Goal: Use online tool/utility: Utilize a website feature to perform a specific function

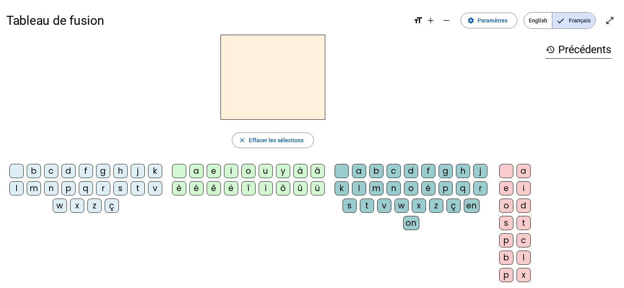
click at [320, 70] on div at bounding box center [272, 77] width 533 height 85
drag, startPoint x: 383, startPoint y: 98, endPoint x: 366, endPoint y: 107, distance: 19.2
click at [320, 98] on div at bounding box center [272, 77] width 533 height 85
click at [24, 186] on div "l" at bounding box center [16, 188] width 14 height 14
click at [194, 169] on div "a" at bounding box center [196, 171] width 14 height 14
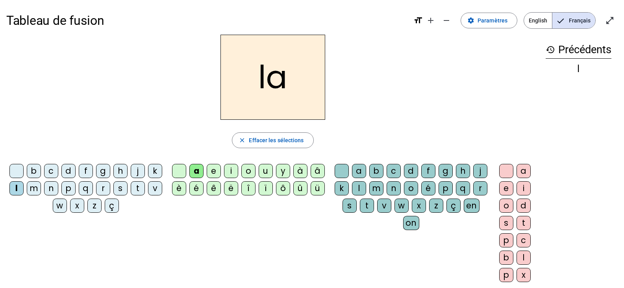
click at [320, 103] on div "la" at bounding box center [272, 77] width 533 height 85
click at [214, 170] on div "e" at bounding box center [214, 171] width 14 height 14
drag, startPoint x: 336, startPoint y: 109, endPoint x: 318, endPoint y: 128, distance: 26.2
click at [320, 109] on div "le" at bounding box center [272, 77] width 533 height 85
click at [266, 170] on div "u" at bounding box center [266, 171] width 14 height 14
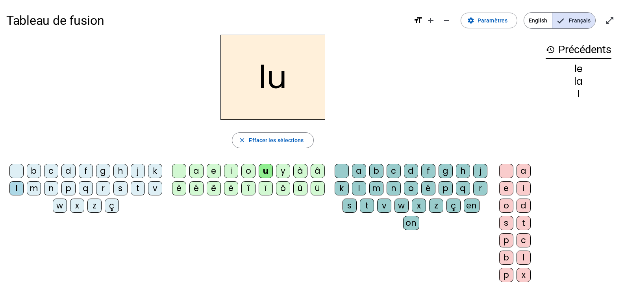
click at [320, 103] on div "lu" at bounding box center [272, 77] width 533 height 85
click at [131, 195] on div "t" at bounding box center [138, 188] width 14 height 14
drag, startPoint x: 583, startPoint y: 111, endPoint x: 557, endPoint y: 67, distance: 51.6
click at [320, 64] on div "lu le la l" at bounding box center [578, 87] width 66 height 47
click at [320, 105] on div "l" at bounding box center [578, 106] width 66 height 9
